Goal: Find contact information: Find contact information

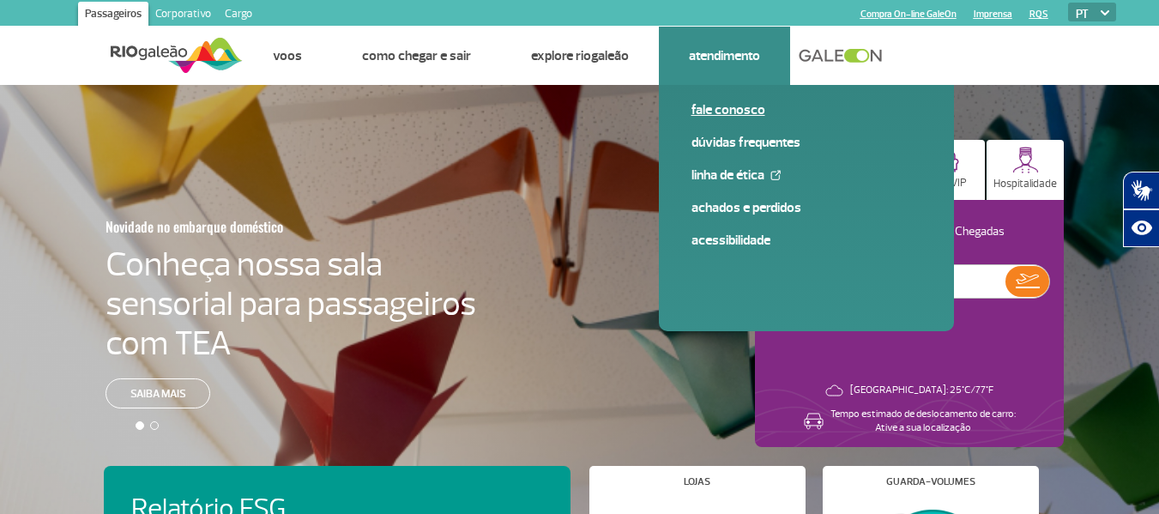
click at [703, 105] on link "Fale conosco" at bounding box center [806, 109] width 230 height 19
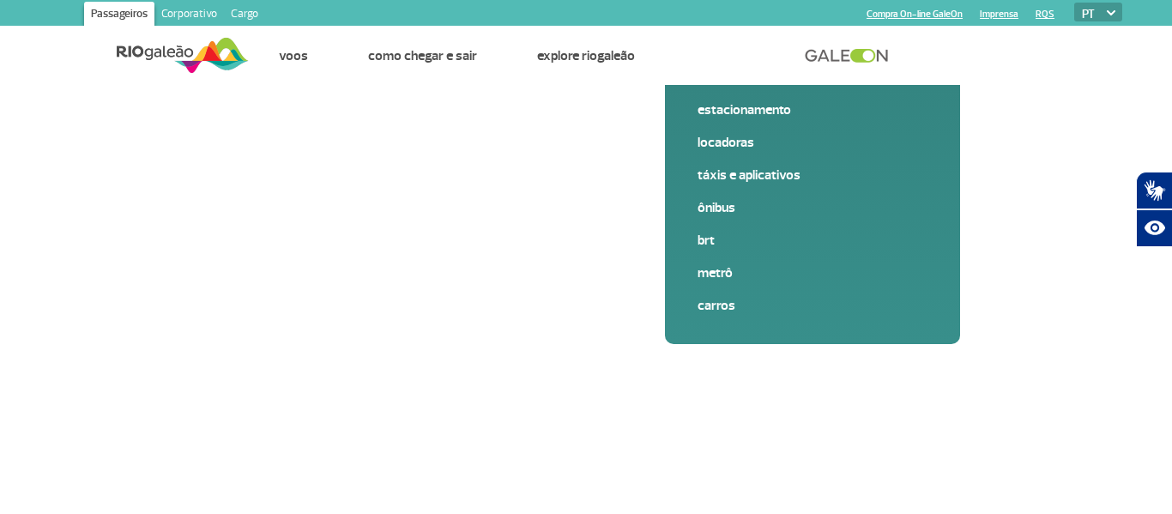
click at [184, 10] on link "Corporativo" at bounding box center [188, 15] width 69 height 27
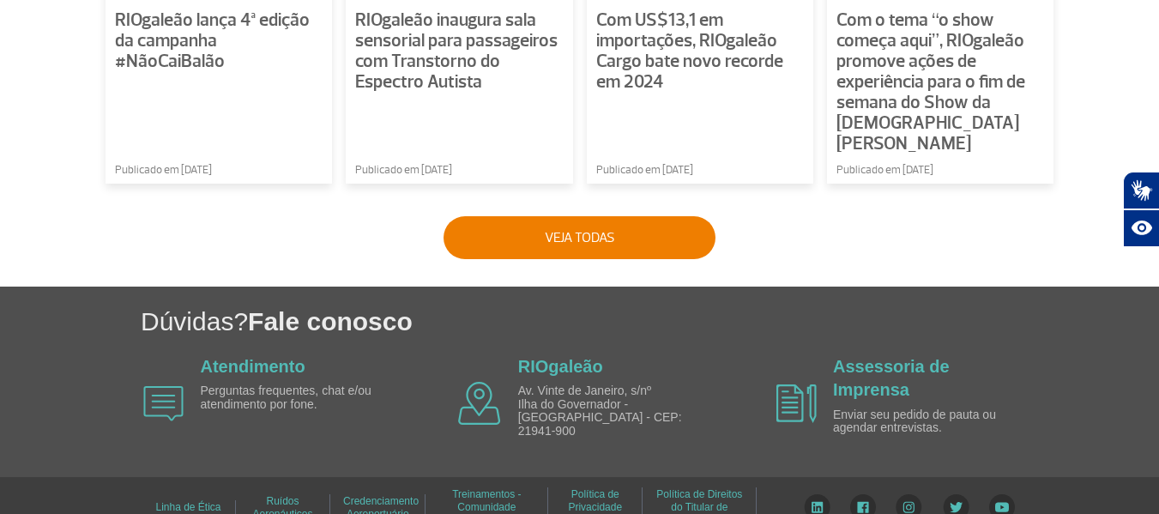
scroll to position [1479, 0]
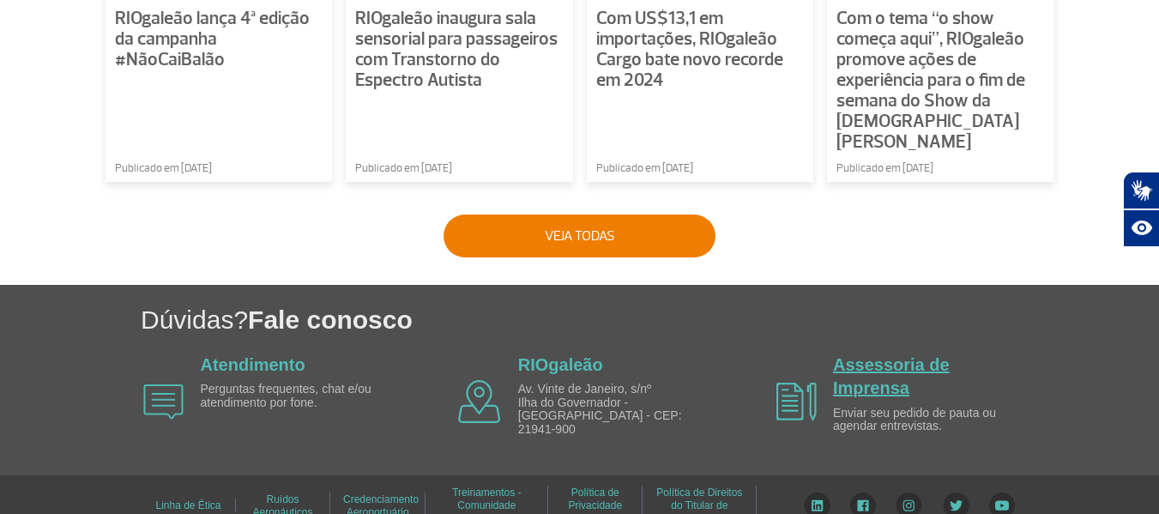
click at [895, 359] on link "Assessoria de Imprensa" at bounding box center [891, 376] width 117 height 42
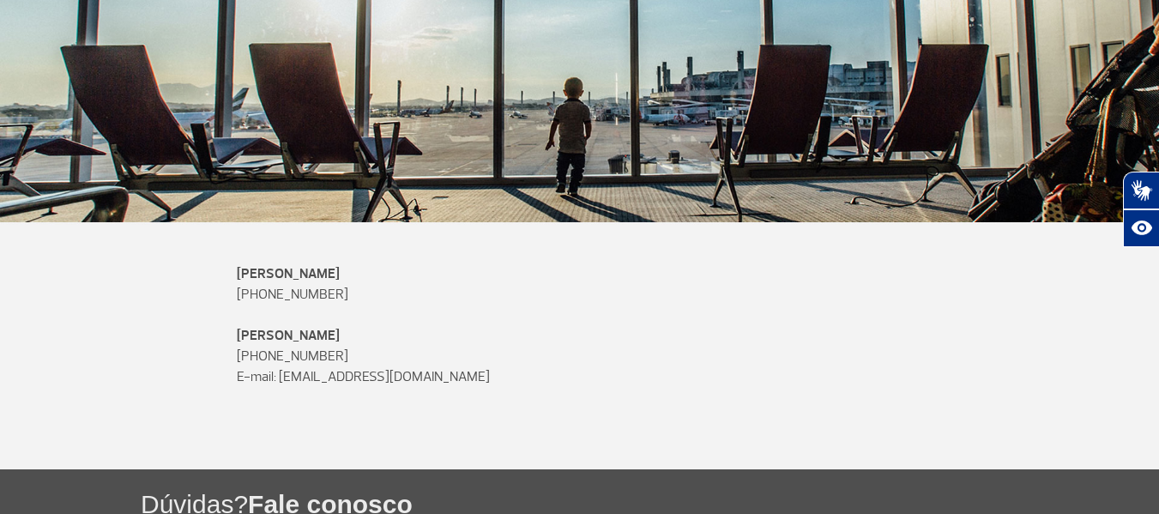
scroll to position [343, 0]
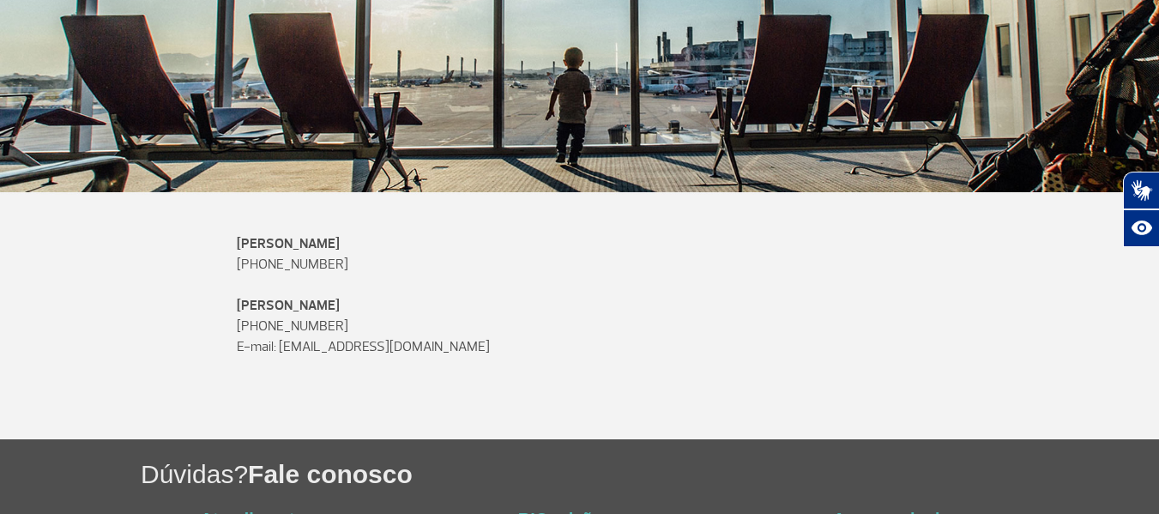
drag, startPoint x: 485, startPoint y: 344, endPoint x: 283, endPoint y: 347, distance: 202.4
click at [279, 350] on p "E-mail: [EMAIL_ADDRESS][DOMAIN_NAME]" at bounding box center [580, 346] width 686 height 21
copy p "[EMAIL_ADDRESS][DOMAIN_NAME]"
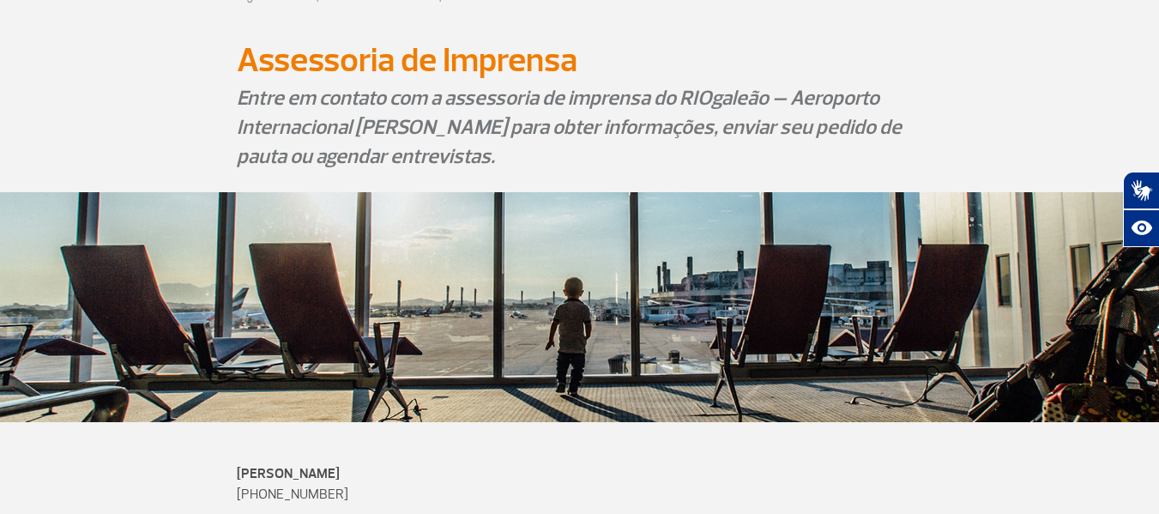
scroll to position [0, 0]
